Goal: Task Accomplishment & Management: Use online tool/utility

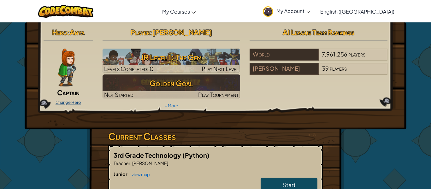
click at [78, 101] on link "Change Hero" at bounding box center [69, 102] width 26 height 5
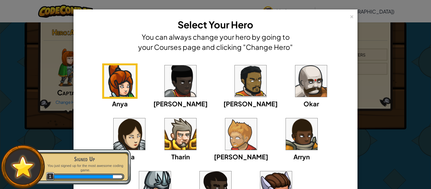
click at [165, 126] on img at bounding box center [181, 134] width 32 height 32
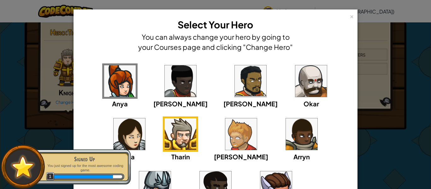
click at [296, 88] on img at bounding box center [312, 81] width 32 height 32
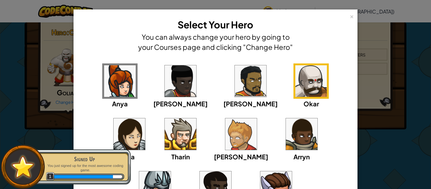
click at [58, 106] on div "× Select Your Hero You can always change your hero by going to your Courses pag…" at bounding box center [215, 94] width 431 height 189
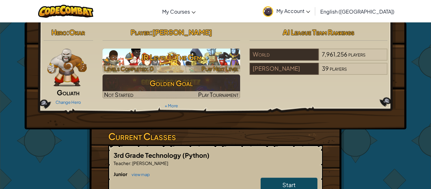
click at [180, 63] on h3 "JR Level 1: The Gem" at bounding box center [172, 57] width 138 height 14
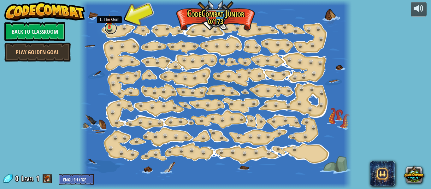
click at [105, 27] on link at bounding box center [111, 28] width 13 height 13
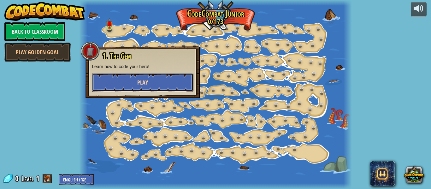
click at [135, 79] on button "Play" at bounding box center [143, 82] width 102 height 19
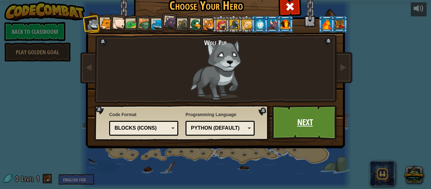
click at [304, 131] on link "Next" at bounding box center [305, 122] width 66 height 35
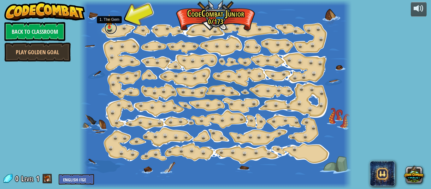
click at [112, 30] on link at bounding box center [111, 28] width 13 height 13
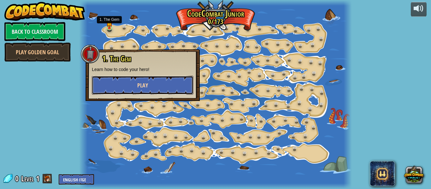
click at [137, 80] on button "Play" at bounding box center [143, 85] width 102 height 19
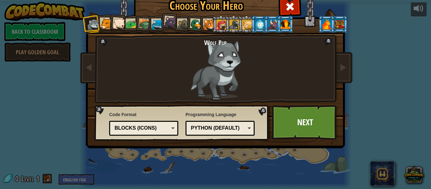
click at [104, 23] on div at bounding box center [106, 24] width 12 height 12
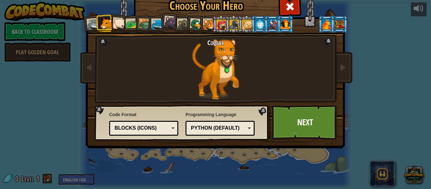
click at [120, 27] on div at bounding box center [119, 24] width 13 height 13
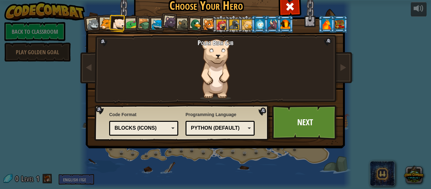
click at [128, 28] on div at bounding box center [132, 25] width 12 height 12
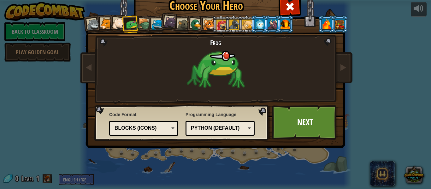
click at [142, 28] on div at bounding box center [145, 25] width 12 height 12
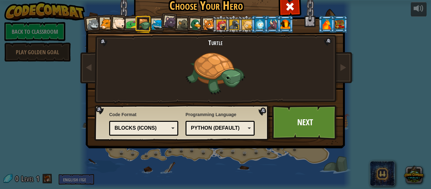
click at [163, 24] on li at bounding box center [169, 21] width 19 height 19
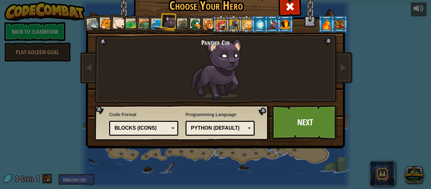
click at [158, 24] on div at bounding box center [158, 25] width 12 height 12
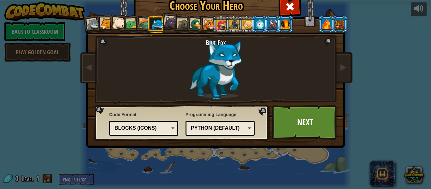
click at [179, 22] on div at bounding box center [184, 25] width 12 height 12
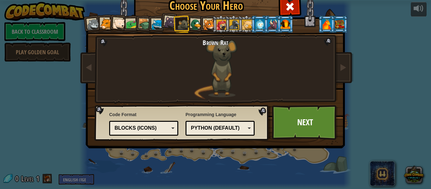
click at [196, 24] on div at bounding box center [196, 25] width 12 height 12
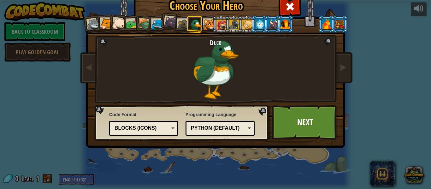
click at [209, 26] on div at bounding box center [209, 25] width 12 height 12
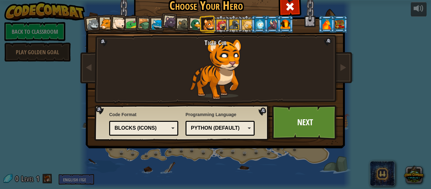
click at [217, 24] on div at bounding box center [222, 25] width 10 height 10
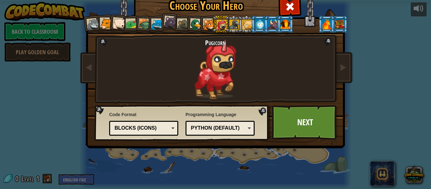
click at [194, 20] on div at bounding box center [196, 25] width 12 height 12
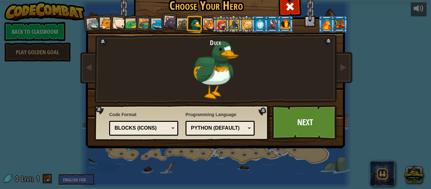
click at [208, 27] on div at bounding box center [209, 25] width 12 height 12
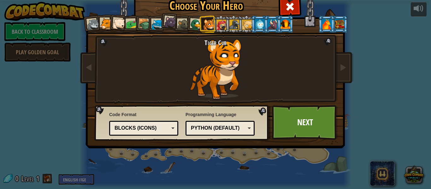
click at [224, 25] on div at bounding box center [222, 25] width 10 height 10
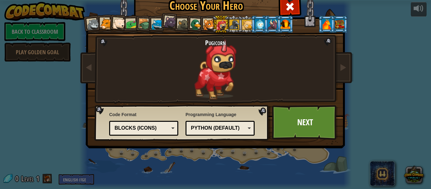
click at [233, 27] on div at bounding box center [235, 25] width 10 height 10
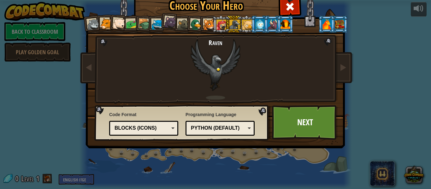
click at [245, 26] on div at bounding box center [247, 25] width 10 height 10
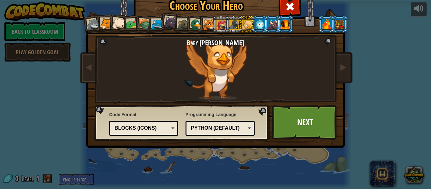
click at [256, 26] on div at bounding box center [260, 24] width 10 height 10
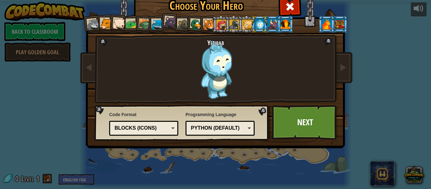
click at [268, 24] on li at bounding box center [259, 23] width 17 height 17
click at [271, 24] on div at bounding box center [273, 24] width 10 height 10
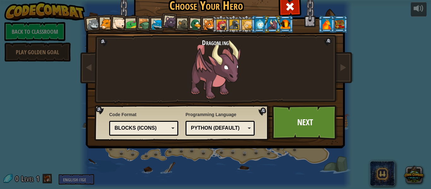
click at [286, 25] on div at bounding box center [286, 24] width 10 height 10
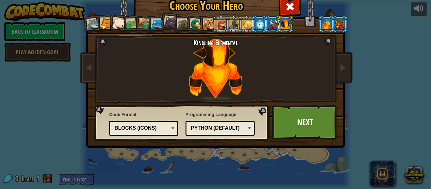
click at [326, 22] on div at bounding box center [327, 24] width 10 height 10
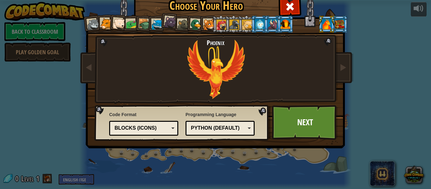
click at [337, 27] on div at bounding box center [340, 24] width 10 height 10
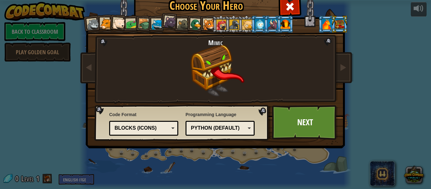
click at [324, 24] on div at bounding box center [327, 24] width 10 height 10
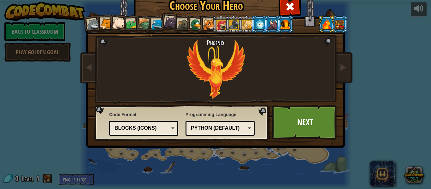
click at [342, 27] on div at bounding box center [340, 24] width 10 height 10
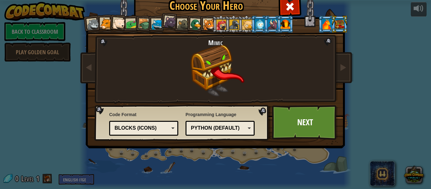
click at [171, 21] on div at bounding box center [170, 22] width 13 height 13
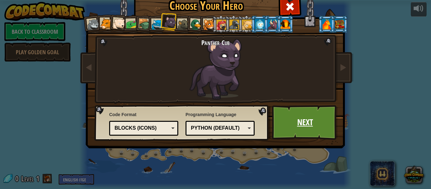
click at [290, 129] on link "Next" at bounding box center [305, 122] width 66 height 35
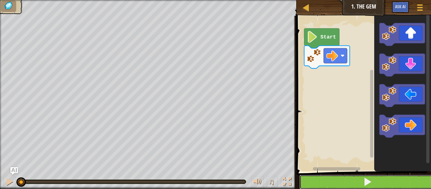
click at [343, 178] on button at bounding box center [368, 182] width 136 height 15
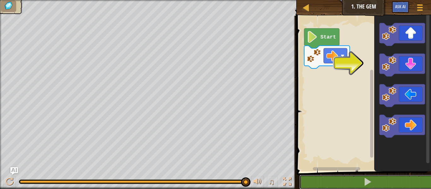
drag, startPoint x: 97, startPoint y: 182, endPoint x: 431, endPoint y: 194, distance: 334.4
click at [431, 0] on html "Map Junior 1. The Gem Game Menu Ask AI 1 הההההההההההההההההההההההההההההההההההההה…" at bounding box center [215, 0] width 431 height 0
drag, startPoint x: 51, startPoint y: 179, endPoint x: 419, endPoint y: 204, distance: 369.8
click at [419, 0] on html "Map Junior 1. The Gem Game Menu Ask AI 1 הההההההההההההההההההההההההההההההההההההה…" at bounding box center [215, 0] width 431 height 0
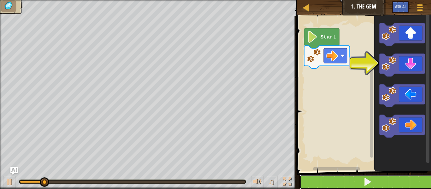
click at [330, 182] on button at bounding box center [368, 182] width 136 height 15
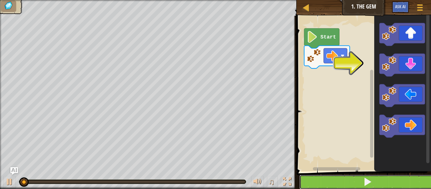
click at [324, 180] on button at bounding box center [368, 182] width 136 height 15
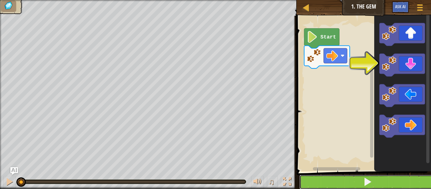
click at [327, 176] on button at bounding box center [368, 182] width 136 height 15
click at [328, 175] on button at bounding box center [368, 182] width 136 height 15
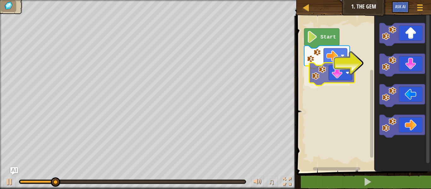
click at [331, 69] on div "Start" at bounding box center [363, 92] width 136 height 159
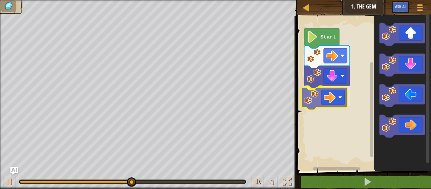
click at [328, 101] on div "Start" at bounding box center [363, 92] width 136 height 159
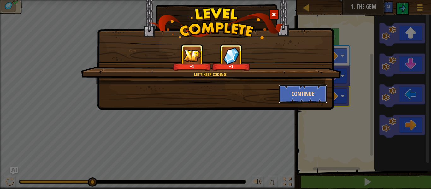
click at [288, 91] on button "Continue" at bounding box center [303, 93] width 49 height 19
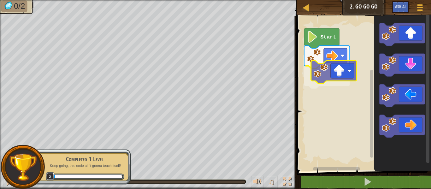
click at [338, 70] on div "Start" at bounding box center [363, 92] width 136 height 159
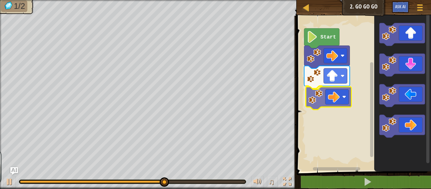
click at [332, 97] on div "Start" at bounding box center [363, 92] width 136 height 159
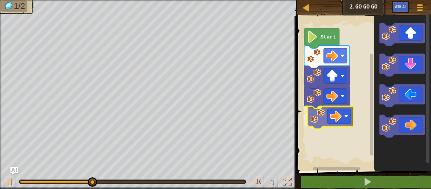
click at [326, 108] on div "Start" at bounding box center [363, 92] width 136 height 159
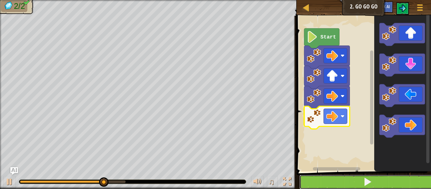
drag, startPoint x: 359, startPoint y: 175, endPoint x: 357, endPoint y: 181, distance: 6.3
click at [357, 180] on button at bounding box center [368, 182] width 136 height 15
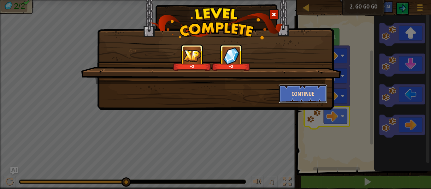
click at [318, 92] on button "Continue" at bounding box center [303, 93] width 49 height 19
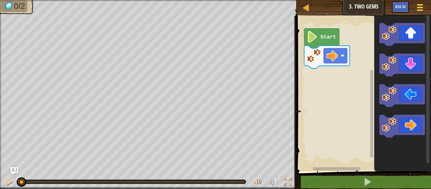
click at [416, 9] on div at bounding box center [420, 7] width 9 height 9
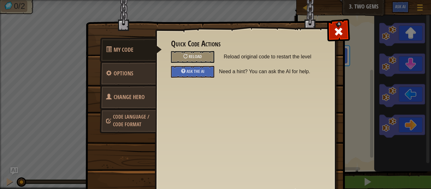
drag, startPoint x: 333, startPoint y: 31, endPoint x: 339, endPoint y: 29, distance: 5.5
click at [334, 31] on div at bounding box center [339, 30] width 20 height 20
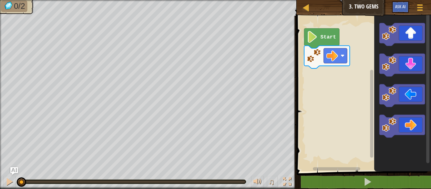
click at [376, 10] on div "Map Junior 3. Two Gems Game Menu Ask AI" at bounding box center [364, 8] width 135 height 16
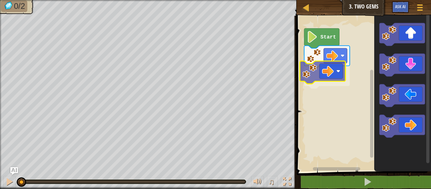
click at [338, 77] on div "Start" at bounding box center [363, 92] width 136 height 159
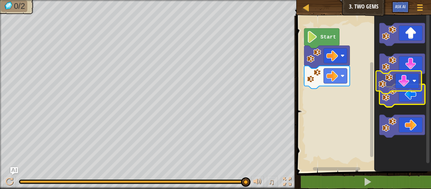
click at [411, 80] on icon "Blockly Workspace" at bounding box center [403, 92] width 57 height 159
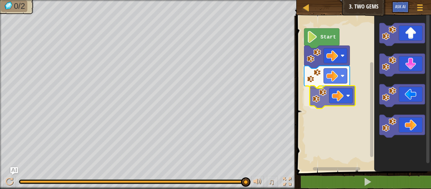
click at [334, 98] on div "Start" at bounding box center [363, 92] width 136 height 159
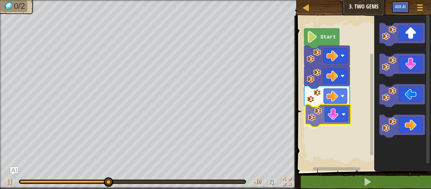
click at [329, 118] on div "Start" at bounding box center [363, 92] width 136 height 159
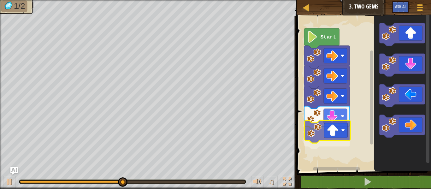
click at [323, 134] on div "Start" at bounding box center [363, 92] width 136 height 159
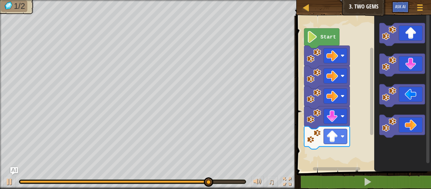
click at [360, 143] on div "Start" at bounding box center [363, 92] width 136 height 159
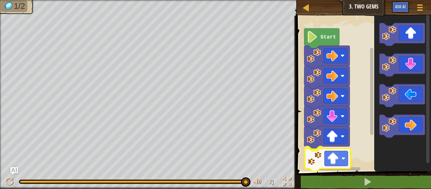
click at [341, 167] on div "Start" at bounding box center [363, 92] width 136 height 159
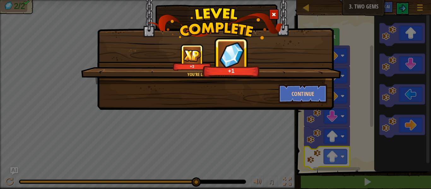
click at [291, 84] on div "You're learning coding! +3 +1" at bounding box center [211, 64] width 260 height 40
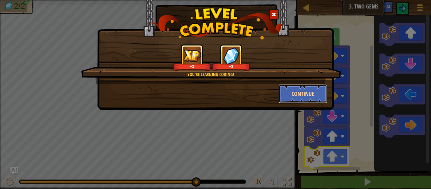
click at [299, 89] on button "Continue" at bounding box center [303, 93] width 49 height 19
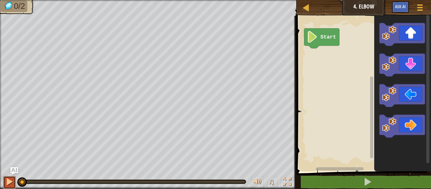
click at [10, 184] on div at bounding box center [9, 182] width 8 height 8
drag, startPoint x: 135, startPoint y: 183, endPoint x: 16, endPoint y: 204, distance: 120.9
click at [16, 0] on html "Map Junior 4. Elbow Game Menu Ask AI 1 הההההההההההההההההההההההההההההההההההההההה…" at bounding box center [215, 0] width 431 height 0
click at [284, 185] on div at bounding box center [287, 182] width 8 height 8
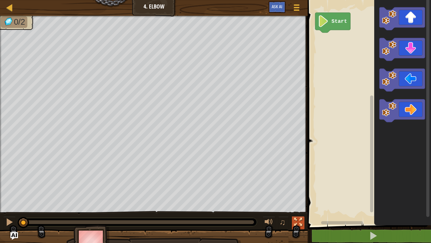
click at [301, 189] on div at bounding box center [298, 222] width 8 height 8
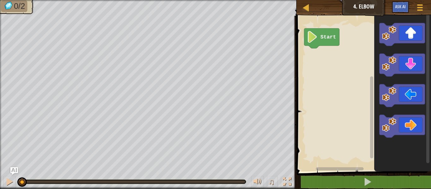
click at [297, 183] on div "Map Junior 4. Elbow Game Menu Ask AI 1 הההההההההההההההההההההההההההההההההההההההה…" at bounding box center [215, 94] width 431 height 189
click at [290, 181] on div at bounding box center [287, 182] width 8 height 8
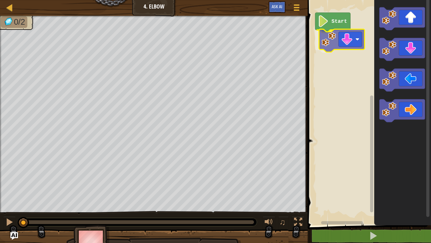
click at [352, 37] on div "Start" at bounding box center [368, 111] width 125 height 228
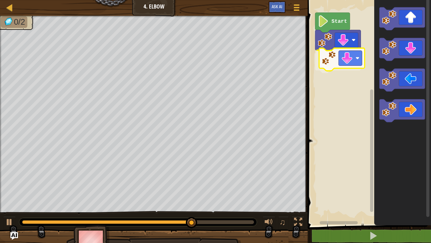
click at [339, 68] on div "Start" at bounding box center [368, 111] width 125 height 228
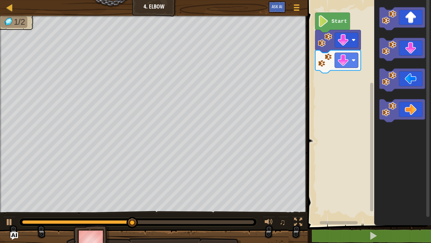
click at [349, 87] on div "Start" at bounding box center [368, 111] width 125 height 228
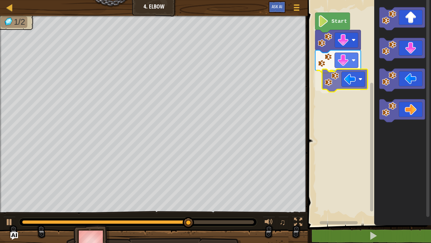
click at [334, 83] on div "Start" at bounding box center [368, 111] width 125 height 228
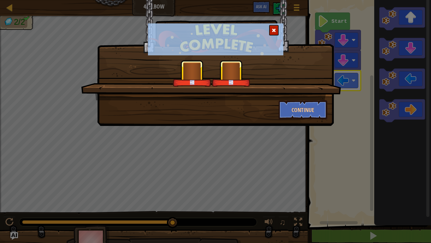
drag, startPoint x: 181, startPoint y: 218, endPoint x: 153, endPoint y: 217, distance: 28.1
click at [152, 189] on div "+0 +0 Continue" at bounding box center [215, 121] width 431 height 243
click at [315, 109] on button "Continue" at bounding box center [303, 109] width 49 height 19
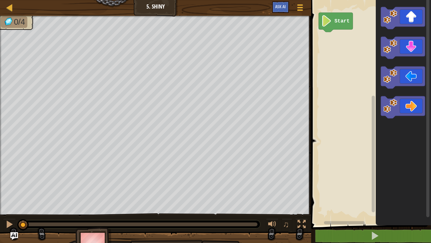
click at [232, 91] on div "Map Junior 5. Shiny Game Menu Ask AI 1 הההההההההההההההההההההההההההההההההההההההה…" at bounding box center [215, 121] width 431 height 243
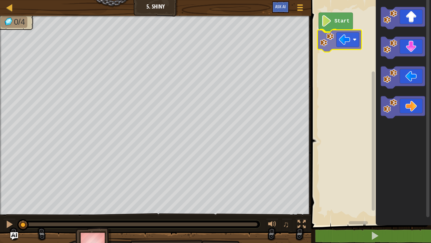
click at [345, 44] on div "Start" at bounding box center [371, 111] width 122 height 228
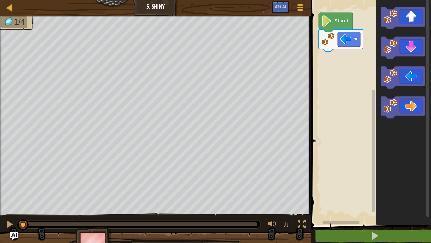
drag, startPoint x: 116, startPoint y: 227, endPoint x: 18, endPoint y: 220, distance: 98.2
click at [13, 189] on div "♫" at bounding box center [155, 222] width 311 height 19
drag, startPoint x: 8, startPoint y: 228, endPoint x: 17, endPoint y: 224, distance: 9.3
click at [9, 189] on div at bounding box center [9, 224] width 8 height 8
drag, startPoint x: 77, startPoint y: 226, endPoint x: 15, endPoint y: 220, distance: 61.8
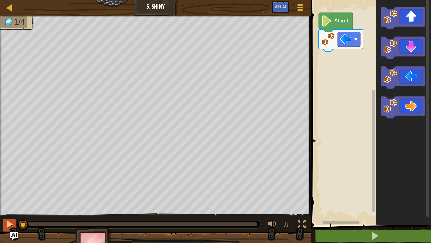
click at [10, 189] on div "♫" at bounding box center [155, 222] width 311 height 19
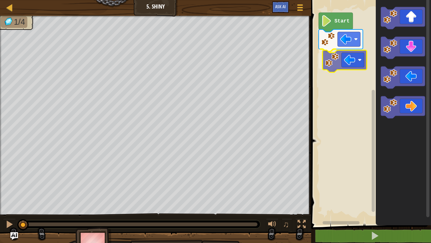
click at [326, 69] on div "Start" at bounding box center [371, 111] width 122 height 228
drag, startPoint x: 110, startPoint y: 222, endPoint x: 0, endPoint y: 218, distance: 109.7
click at [0, 189] on div "♫" at bounding box center [155, 222] width 311 height 19
drag, startPoint x: 68, startPoint y: 226, endPoint x: 2, endPoint y: 222, distance: 65.8
click at [0, 189] on div "♫" at bounding box center [155, 222] width 311 height 19
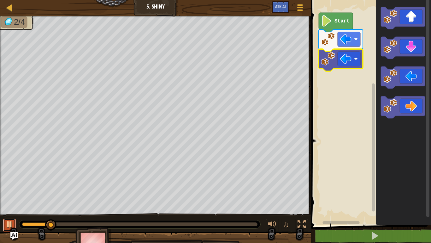
click at [8, 189] on div at bounding box center [9, 224] width 8 height 8
drag, startPoint x: 33, startPoint y: 232, endPoint x: 17, endPoint y: 234, distance: 15.9
click at [17, 189] on div "Map Junior 5. Shiny Game Menu Ask AI 1 הההההההההההההההההההההההההההההההההההההההה…" at bounding box center [215, 121] width 431 height 243
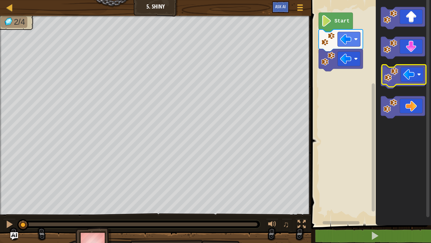
click at [401, 73] on icon "Blockly Workspace" at bounding box center [403, 77] width 44 height 22
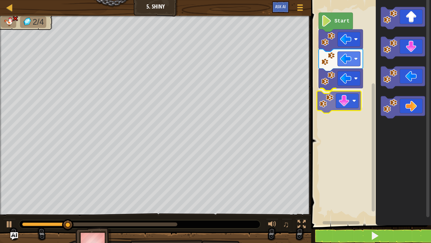
click at [342, 106] on div "Start" at bounding box center [371, 111] width 122 height 228
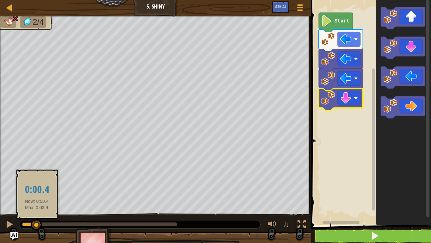
drag, startPoint x: 128, startPoint y: 223, endPoint x: 37, endPoint y: 226, distance: 91.3
click at [37, 189] on div at bounding box center [36, 224] width 11 height 11
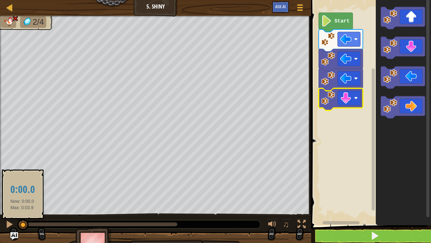
drag, startPoint x: 32, startPoint y: 223, endPoint x: 22, endPoint y: 224, distance: 9.2
click at [22, 189] on div at bounding box center [22, 224] width 11 height 11
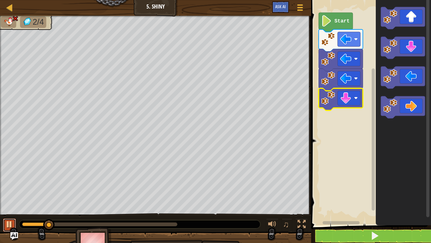
click at [9, 189] on div at bounding box center [9, 224] width 8 height 8
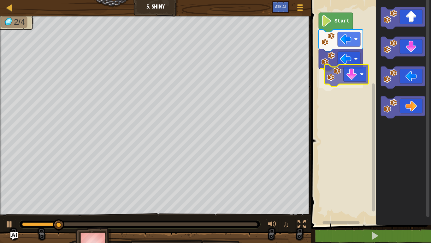
click at [343, 77] on div "Start" at bounding box center [371, 111] width 122 height 228
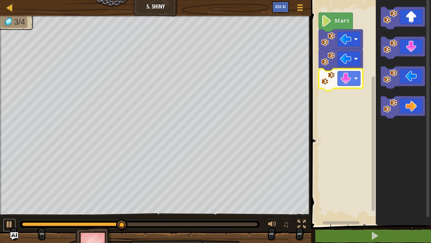
drag, startPoint x: 14, startPoint y: 225, endPoint x: 21, endPoint y: 222, distance: 6.9
click at [15, 189] on button at bounding box center [9, 224] width 13 height 13
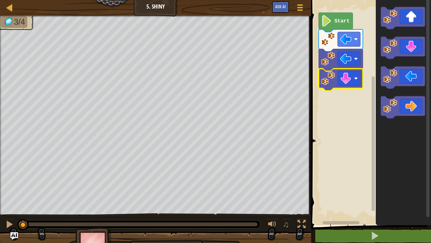
drag, startPoint x: 84, startPoint y: 222, endPoint x: 3, endPoint y: 240, distance: 82.8
click at [3, 189] on div "3/4 ♫ Panther Cub" at bounding box center [215, 136] width 431 height 241
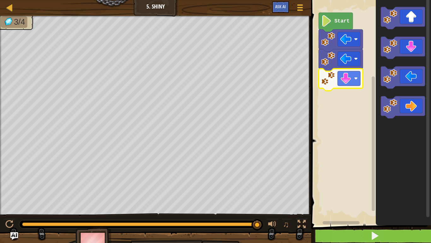
drag, startPoint x: 25, startPoint y: 225, endPoint x: 418, endPoint y: 242, distance: 393.0
click at [418, 189] on div "Map Junior 5. Shiny Game Menu Ask AI 1 הההההההההההההההההההההההההההההההההההההההה…" at bounding box center [215, 121] width 431 height 243
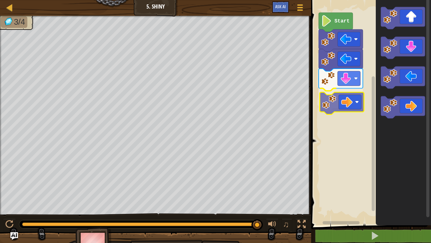
click at [352, 98] on div "Start" at bounding box center [371, 111] width 122 height 228
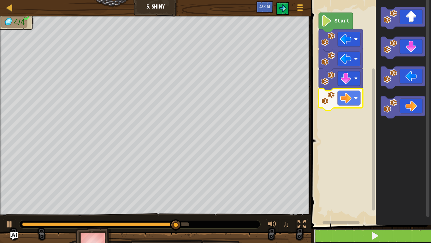
click at [361, 189] on button at bounding box center [375, 235] width 122 height 15
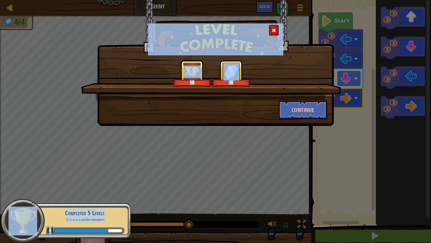
drag, startPoint x: 157, startPoint y: 225, endPoint x: 171, endPoint y: 128, distance: 97.6
click at [149, 1] on body "Map Junior 5. Shiny Game Menu Ask AI 1 הההההההההההההההההההההההההההההההההההההההה…" at bounding box center [215, 0] width 431 height 1
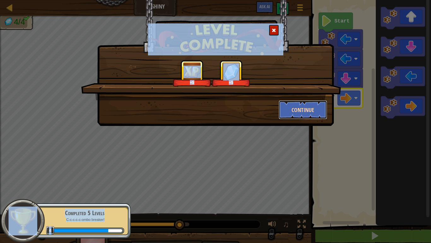
click at [295, 110] on button "Continue" at bounding box center [303, 109] width 49 height 19
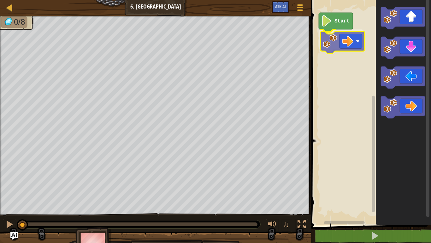
click at [349, 43] on div "Start" at bounding box center [371, 111] width 122 height 228
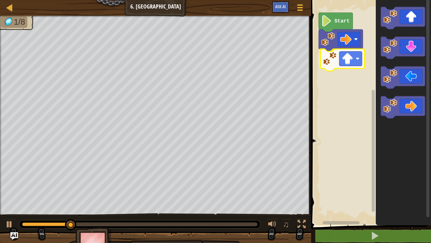
click at [348, 50] on div "Start" at bounding box center [371, 111] width 122 height 228
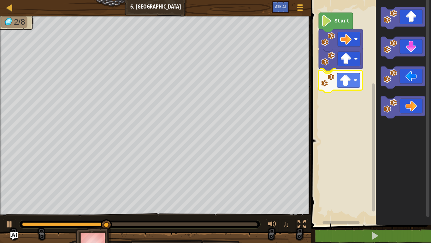
click at [347, 81] on div "Start" at bounding box center [371, 111] width 122 height 228
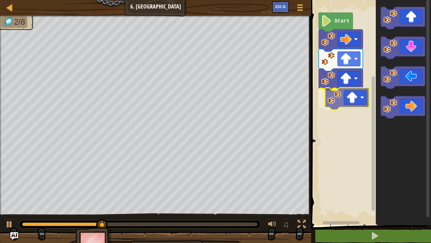
click at [350, 99] on div "Start" at bounding box center [371, 111] width 122 height 228
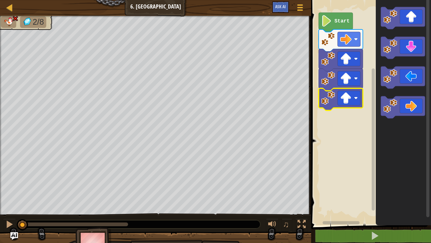
drag, startPoint x: 133, startPoint y: 226, endPoint x: 0, endPoint y: 224, distance: 133.3
click at [0, 189] on div "2/8 ♫ Panther Cub" at bounding box center [215, 136] width 431 height 241
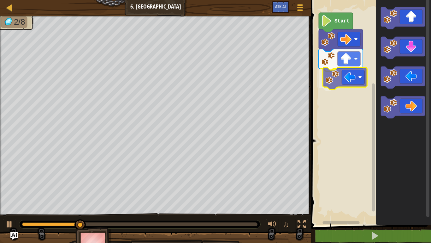
click at [352, 75] on div "Start" at bounding box center [371, 111] width 122 height 228
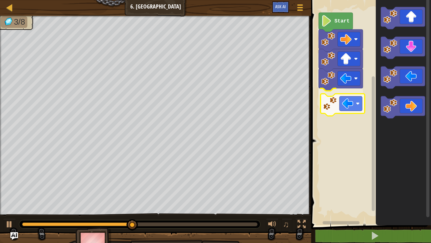
click at [347, 104] on div "Start" at bounding box center [371, 111] width 122 height 228
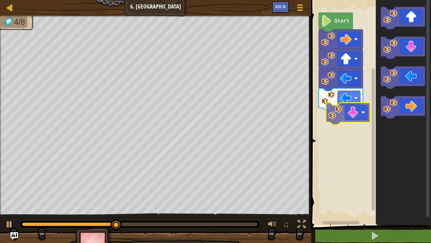
click at [349, 114] on div "Start" at bounding box center [371, 111] width 122 height 228
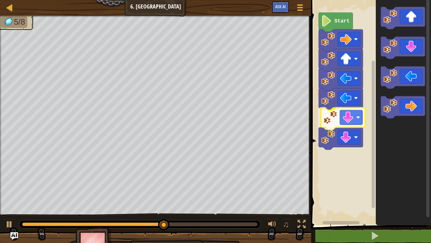
click at [348, 121] on div "Start" at bounding box center [371, 111] width 122 height 228
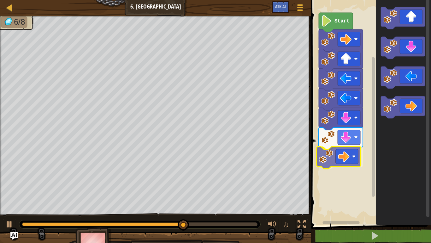
click at [340, 151] on div "Start" at bounding box center [371, 111] width 122 height 228
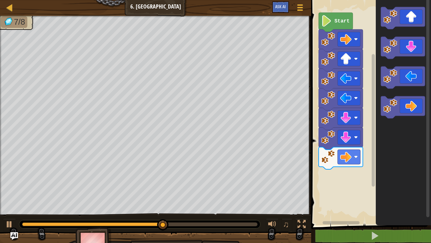
click at [388, 137] on icon "Blockly Workspace" at bounding box center [403, 111] width 55 height 228
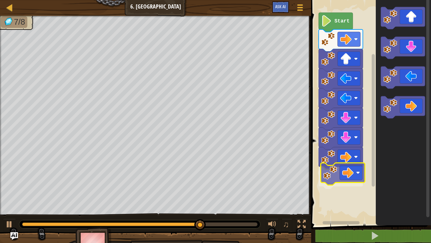
click at [349, 164] on div "Start" at bounding box center [371, 111] width 122 height 228
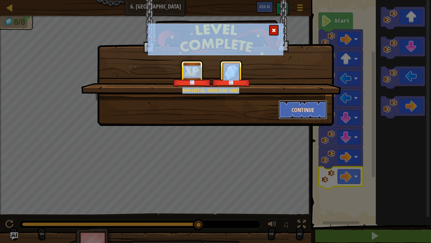
click at [322, 103] on button "Continue" at bounding box center [303, 109] width 49 height 19
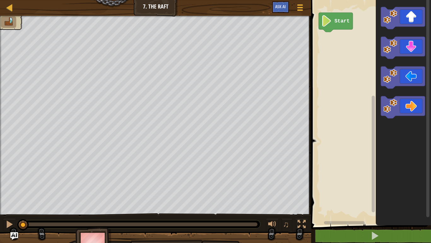
click at [372, 33] on div "Start" at bounding box center [371, 111] width 122 height 228
click at [344, 39] on div "Start" at bounding box center [371, 111] width 122 height 228
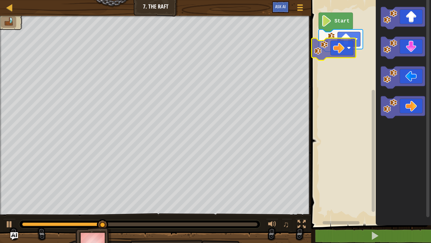
click at [348, 53] on div "Start" at bounding box center [371, 111] width 122 height 228
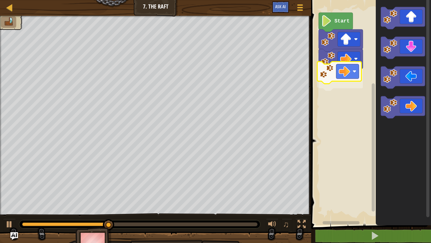
click at [352, 74] on div "Start" at bounding box center [371, 111] width 122 height 228
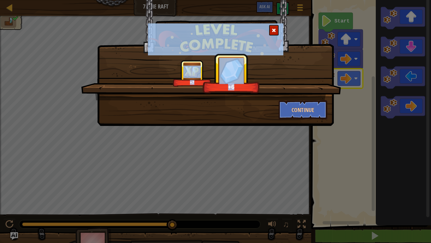
click at [307, 95] on div "+7 +6" at bounding box center [211, 80] width 260 height 40
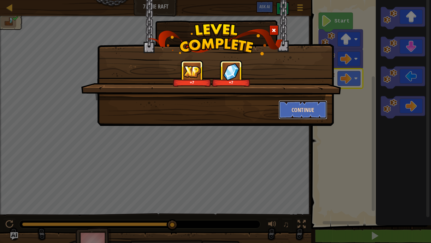
click at [307, 110] on button "Continue" at bounding box center [303, 109] width 49 height 19
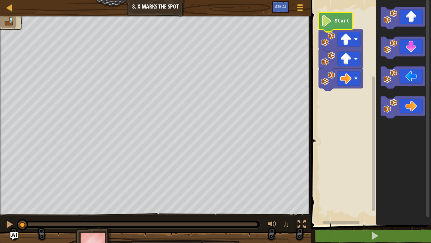
click at [341, 25] on icon "Blockly Workspace" at bounding box center [336, 22] width 34 height 19
click at [355, 106] on rect "Blockly Workspace" at bounding box center [371, 111] width 122 height 228
click at [340, 19] on text "Start" at bounding box center [342, 21] width 15 height 6
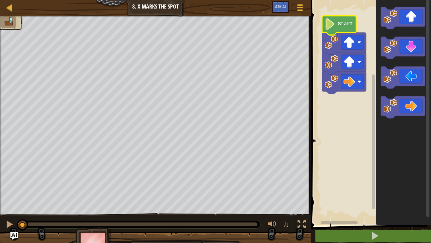
click at [346, 21] on g "Start" at bounding box center [344, 55] width 44 height 78
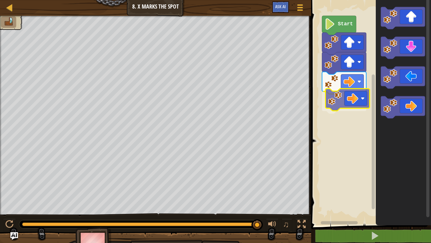
click at [360, 94] on div "Start" at bounding box center [371, 111] width 122 height 228
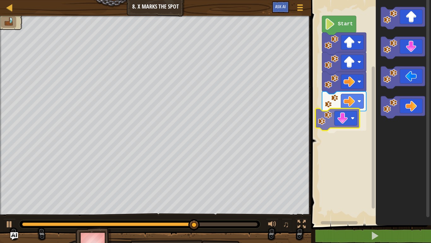
click at [345, 127] on div "Start" at bounding box center [371, 111] width 122 height 228
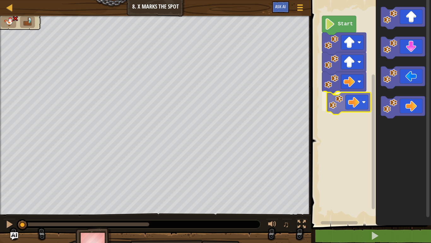
click at [347, 104] on div "Start" at bounding box center [371, 111] width 122 height 228
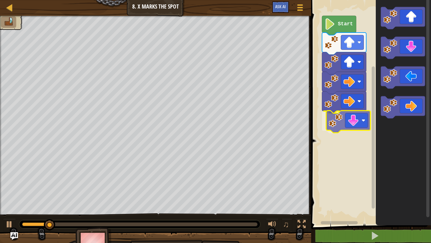
click at [350, 128] on div "Start" at bounding box center [371, 111] width 122 height 228
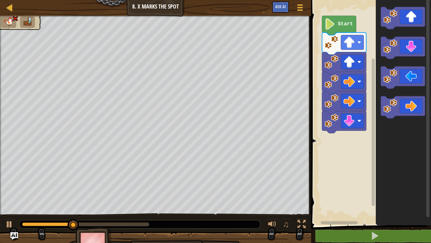
click at [390, 79] on g "Blockly Workspace" at bounding box center [403, 62] width 44 height 111
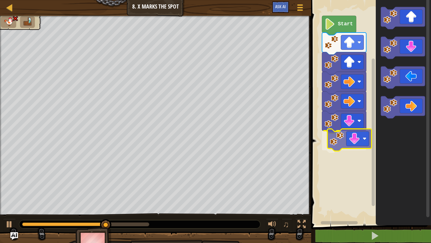
click at [351, 139] on div "Start" at bounding box center [371, 111] width 122 height 228
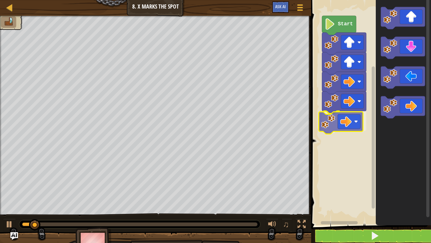
click at [346, 124] on div "Start" at bounding box center [371, 111] width 122 height 228
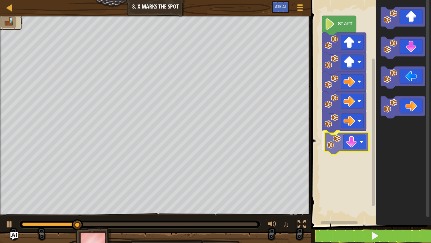
click at [346, 138] on div "Start" at bounding box center [371, 111] width 122 height 228
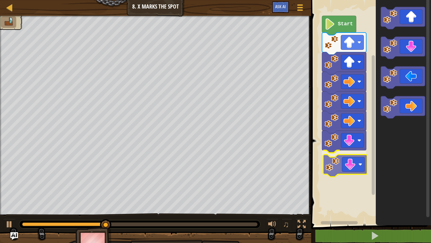
click at [334, 158] on div "Start" at bounding box center [371, 111] width 122 height 228
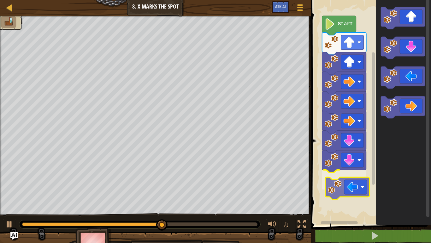
click at [351, 189] on div "Start" at bounding box center [371, 111] width 122 height 228
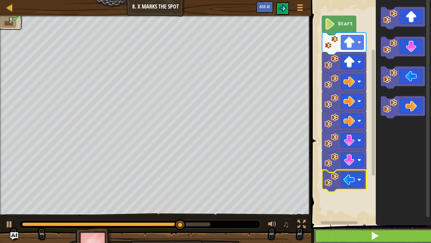
click at [358, 189] on button at bounding box center [375, 235] width 122 height 15
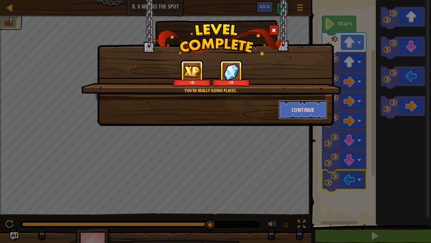
click at [309, 113] on button "Continue" at bounding box center [303, 109] width 49 height 19
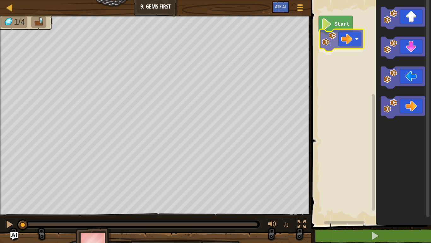
click at [355, 40] on div "Start" at bounding box center [371, 111] width 122 height 228
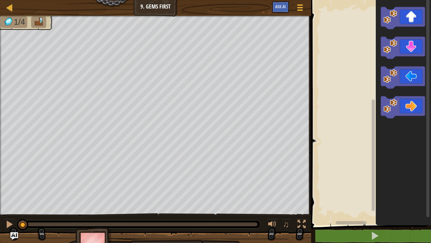
click at [357, 42] on rect "Blockly Workspace" at bounding box center [371, 111] width 122 height 228
click at [314, 49] on rect "Blockly Workspace" at bounding box center [371, 111] width 122 height 228
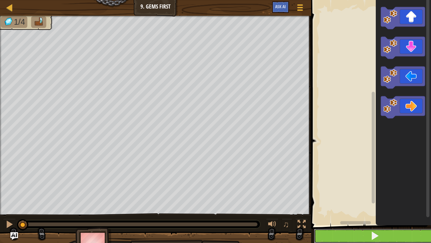
click at [392, 189] on button at bounding box center [375, 235] width 122 height 15
drag, startPoint x: 122, startPoint y: 227, endPoint x: 5, endPoint y: 233, distance: 117.7
click at [5, 189] on div "0/4 ♫ Panther Cub" at bounding box center [215, 136] width 431 height 241
click at [9, 189] on div at bounding box center [9, 224] width 8 height 8
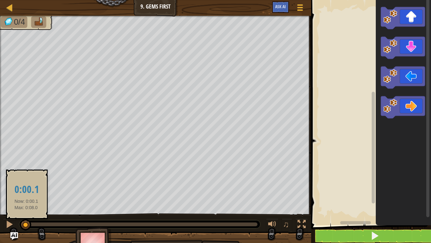
drag, startPoint x: 38, startPoint y: 223, endPoint x: 26, endPoint y: 225, distance: 11.5
click at [26, 189] on div at bounding box center [25, 224] width 11 height 11
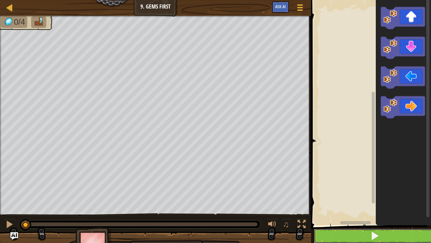
click at [369, 189] on button at bounding box center [375, 235] width 122 height 15
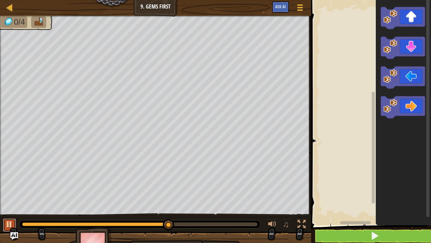
click at [6, 189] on div at bounding box center [9, 224] width 8 height 8
drag, startPoint x: 161, startPoint y: 227, endPoint x: 172, endPoint y: 226, distance: 11.4
click at [166, 189] on div at bounding box center [139, 224] width 241 height 8
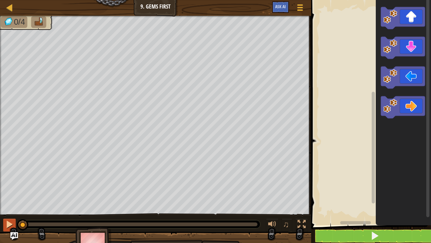
drag, startPoint x: 177, startPoint y: 226, endPoint x: 12, endPoint y: 228, distance: 164.3
click at [0, 189] on div "0/4 ♫ Panther Cub" at bounding box center [215, 136] width 431 height 241
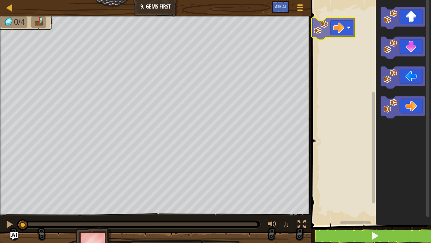
click at [332, 34] on div "Blockly Workspace" at bounding box center [371, 111] width 122 height 228
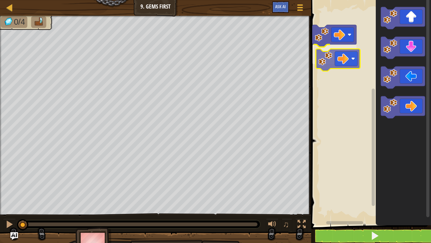
click at [347, 65] on div "Blockly Workspace" at bounding box center [371, 111] width 122 height 228
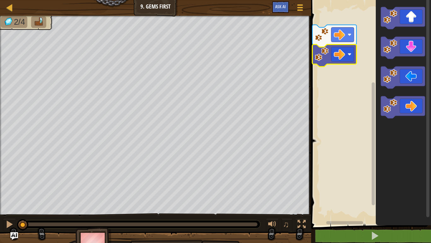
drag, startPoint x: 134, startPoint y: 225, endPoint x: 0, endPoint y: 215, distance: 134.2
click at [0, 189] on div "♫" at bounding box center [155, 222] width 311 height 19
click at [8, 189] on div at bounding box center [9, 224] width 8 height 8
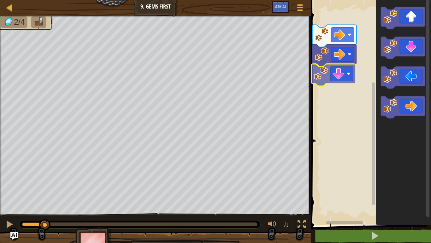
click at [335, 75] on div "Blockly Workspace" at bounding box center [371, 111] width 122 height 228
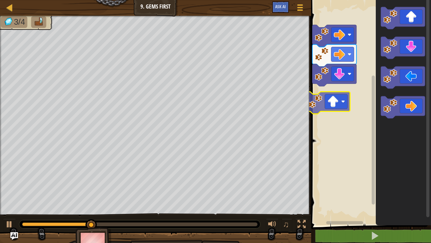
click at [328, 106] on div "Blockly Workspace" at bounding box center [371, 111] width 122 height 228
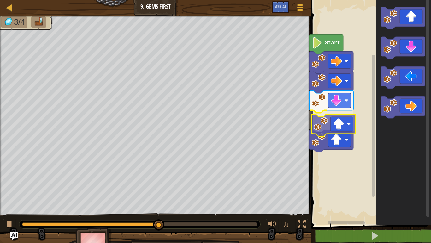
click at [328, 121] on div "Start" at bounding box center [371, 111] width 122 height 228
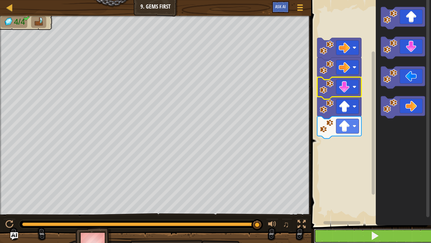
click at [353, 189] on button at bounding box center [375, 235] width 122 height 15
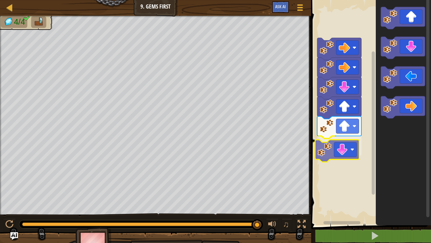
click at [345, 154] on div "Blockly Workspace" at bounding box center [371, 111] width 122 height 228
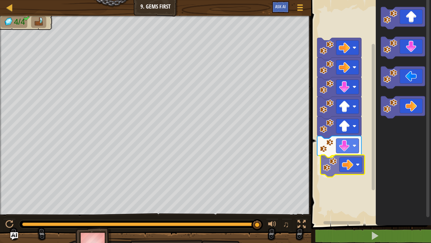
click at [345, 172] on div "Blockly Workspace" at bounding box center [371, 111] width 122 height 228
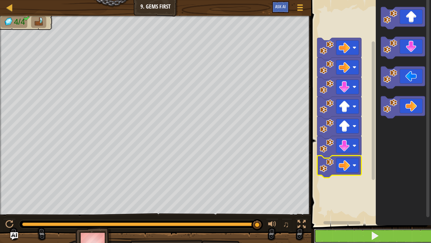
click at [378, 189] on button at bounding box center [375, 235] width 122 height 15
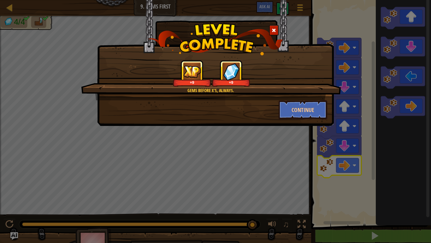
click at [274, 29] on span at bounding box center [274, 30] width 4 height 4
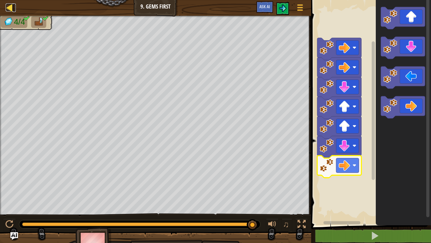
click at [14, 8] on link "Map" at bounding box center [14, 7] width 3 height 9
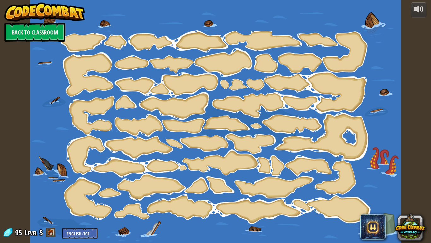
click at [12, 6] on img at bounding box center [44, 12] width 81 height 19
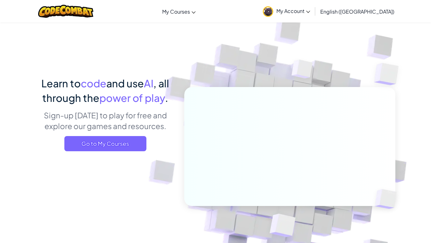
click at [310, 9] on span "My Account" at bounding box center [294, 11] width 34 height 7
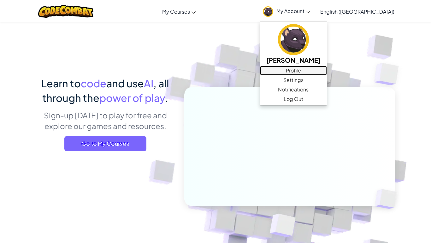
click at [327, 72] on link "Profile" at bounding box center [293, 70] width 67 height 9
